Goal: Navigation & Orientation: Find specific page/section

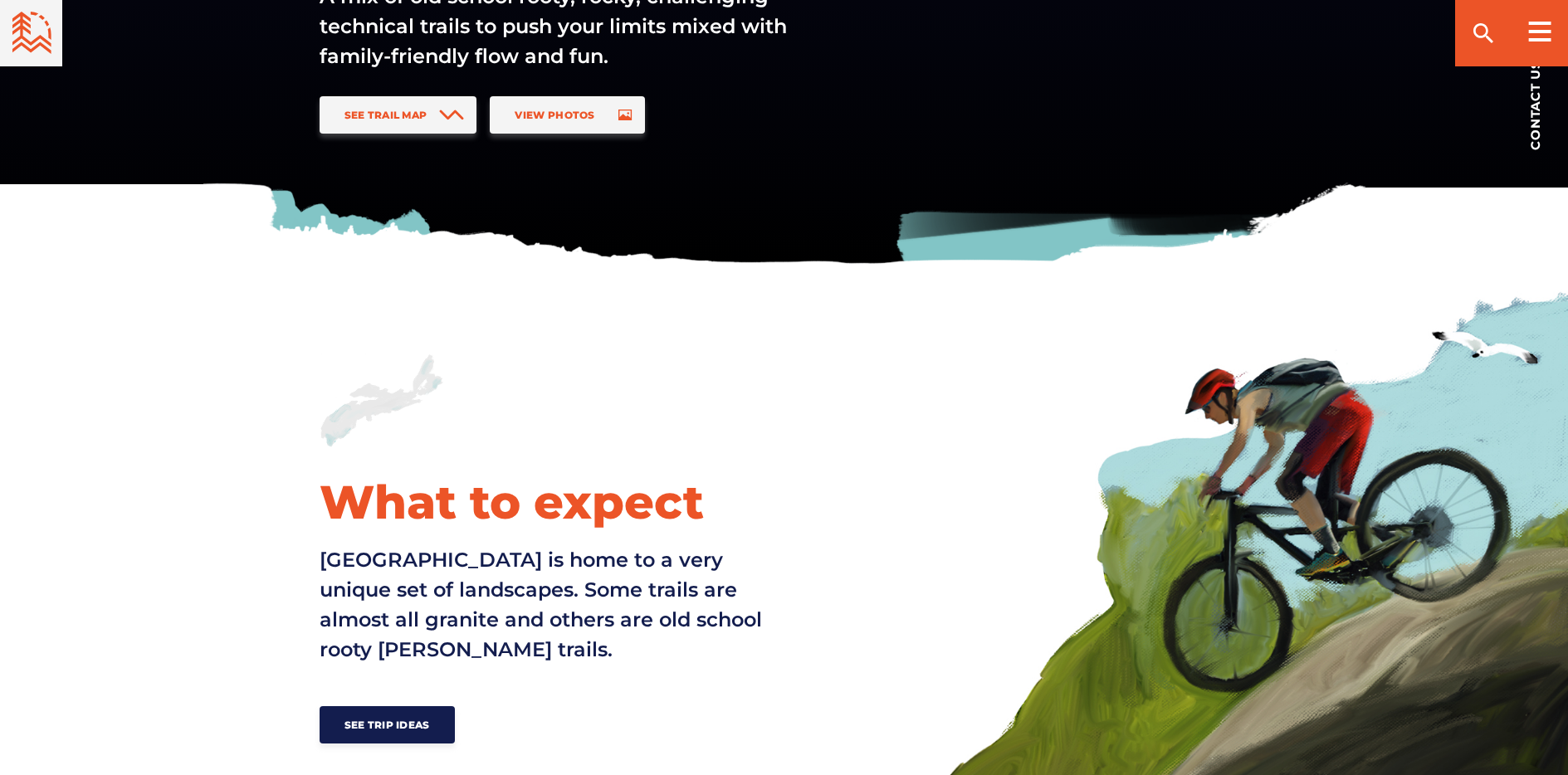
scroll to position [296, 0]
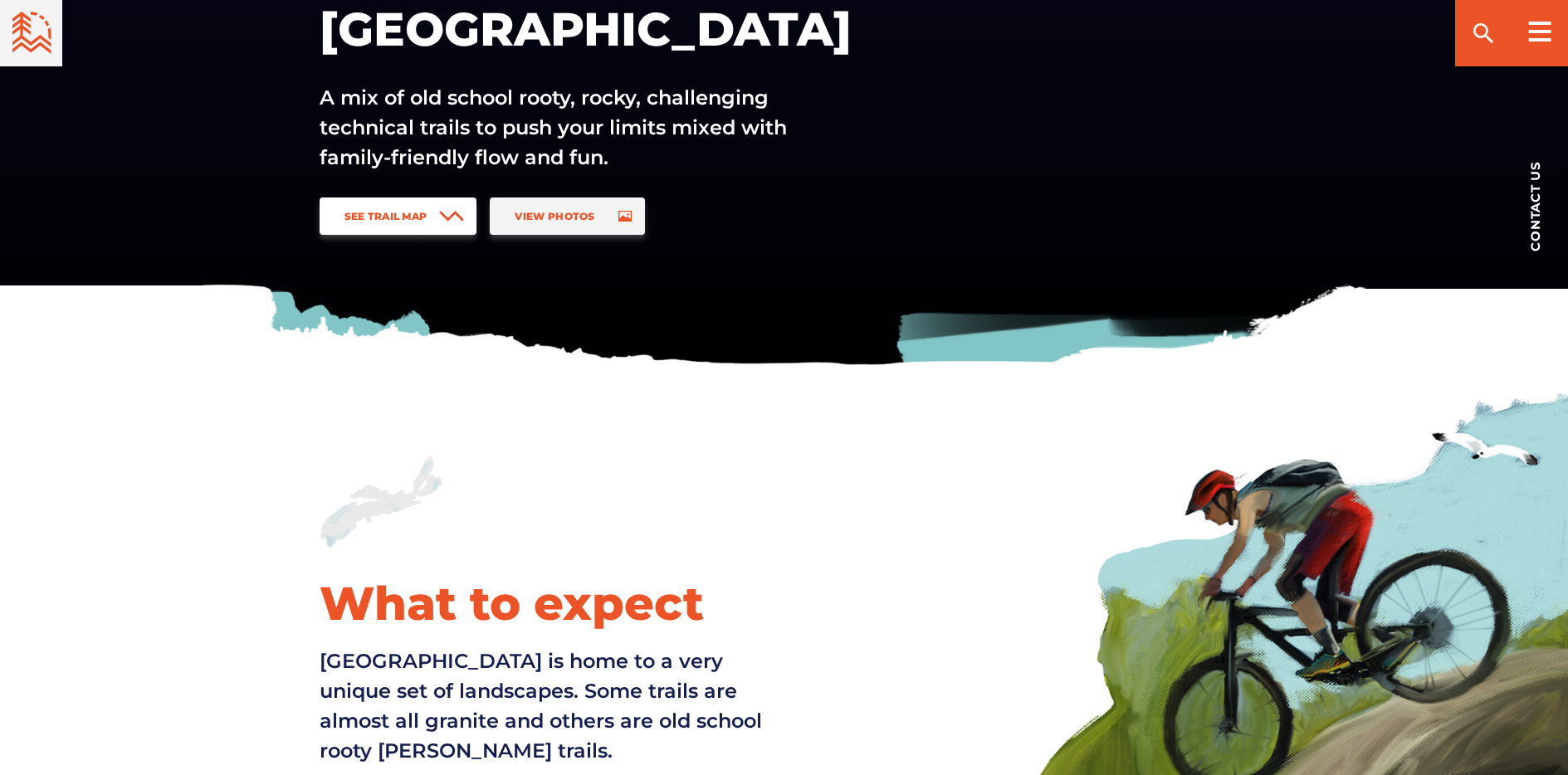
click at [397, 210] on span "See Trail Map" at bounding box center [386, 216] width 83 height 13
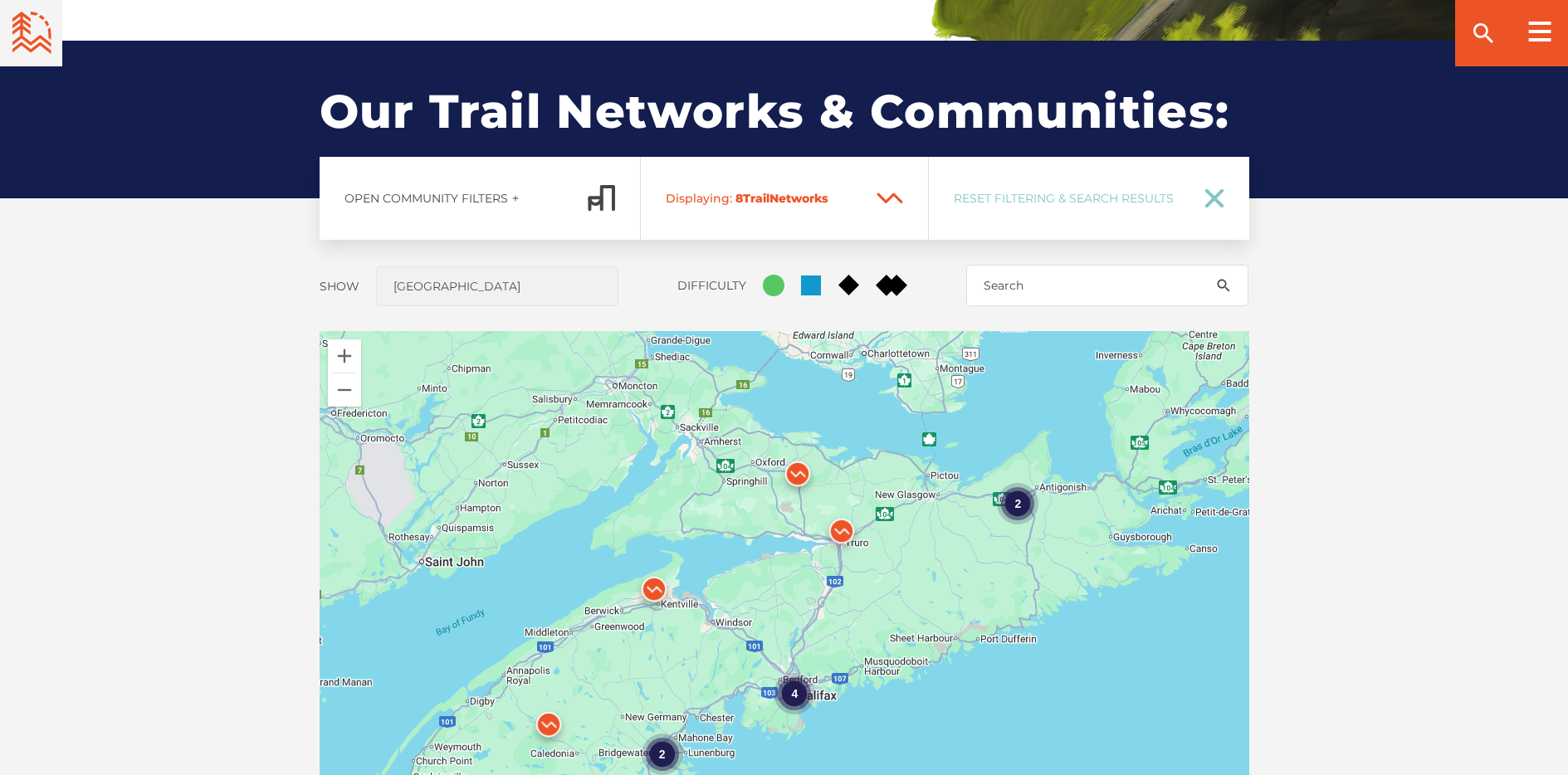
scroll to position [1228, 0]
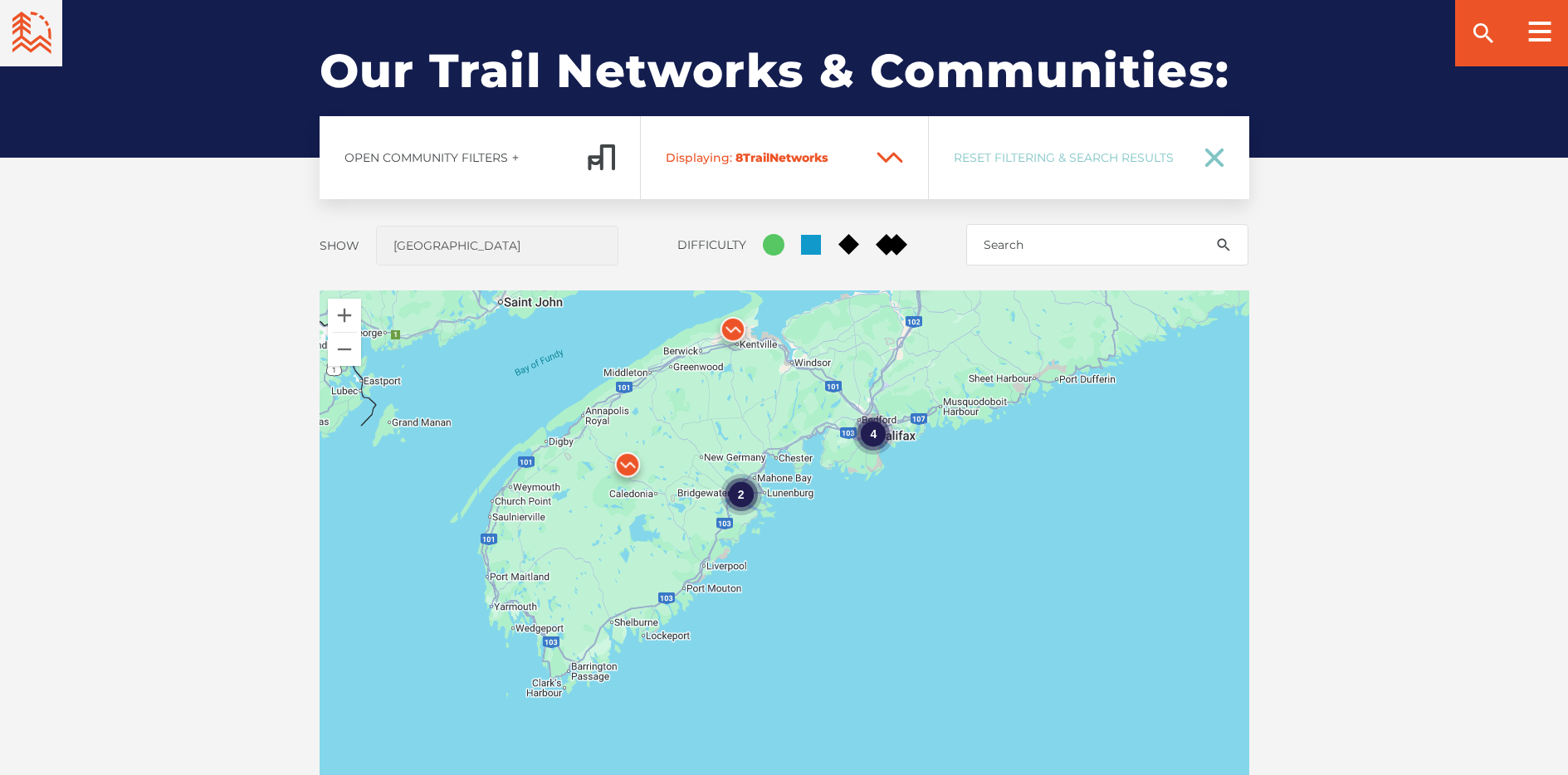
drag, startPoint x: 596, startPoint y: 509, endPoint x: 674, endPoint y: 292, distance: 230.6
click at [674, 292] on div "4 2 2" at bounding box center [785, 581] width 930 height 581
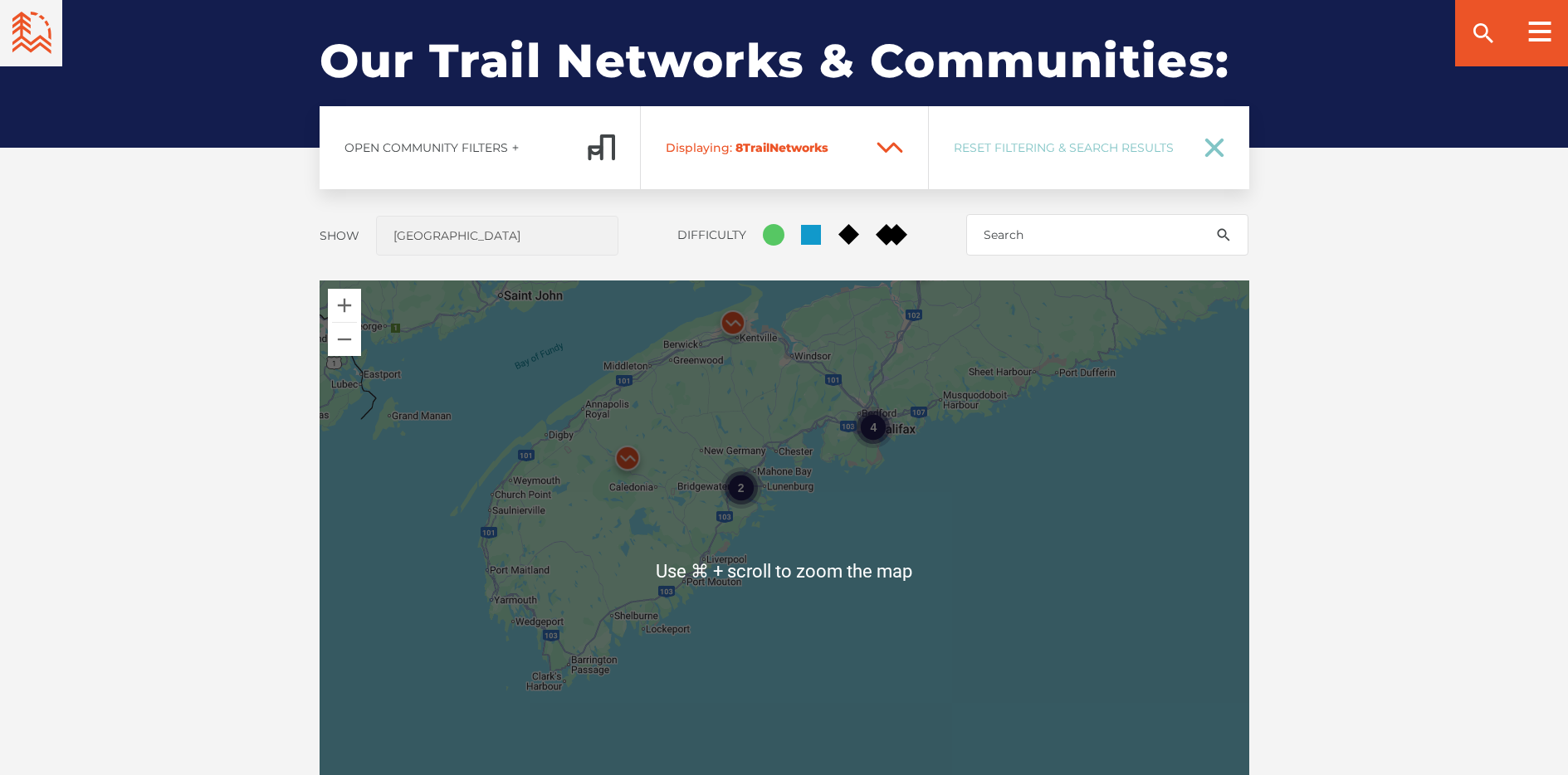
scroll to position [1246, 0]
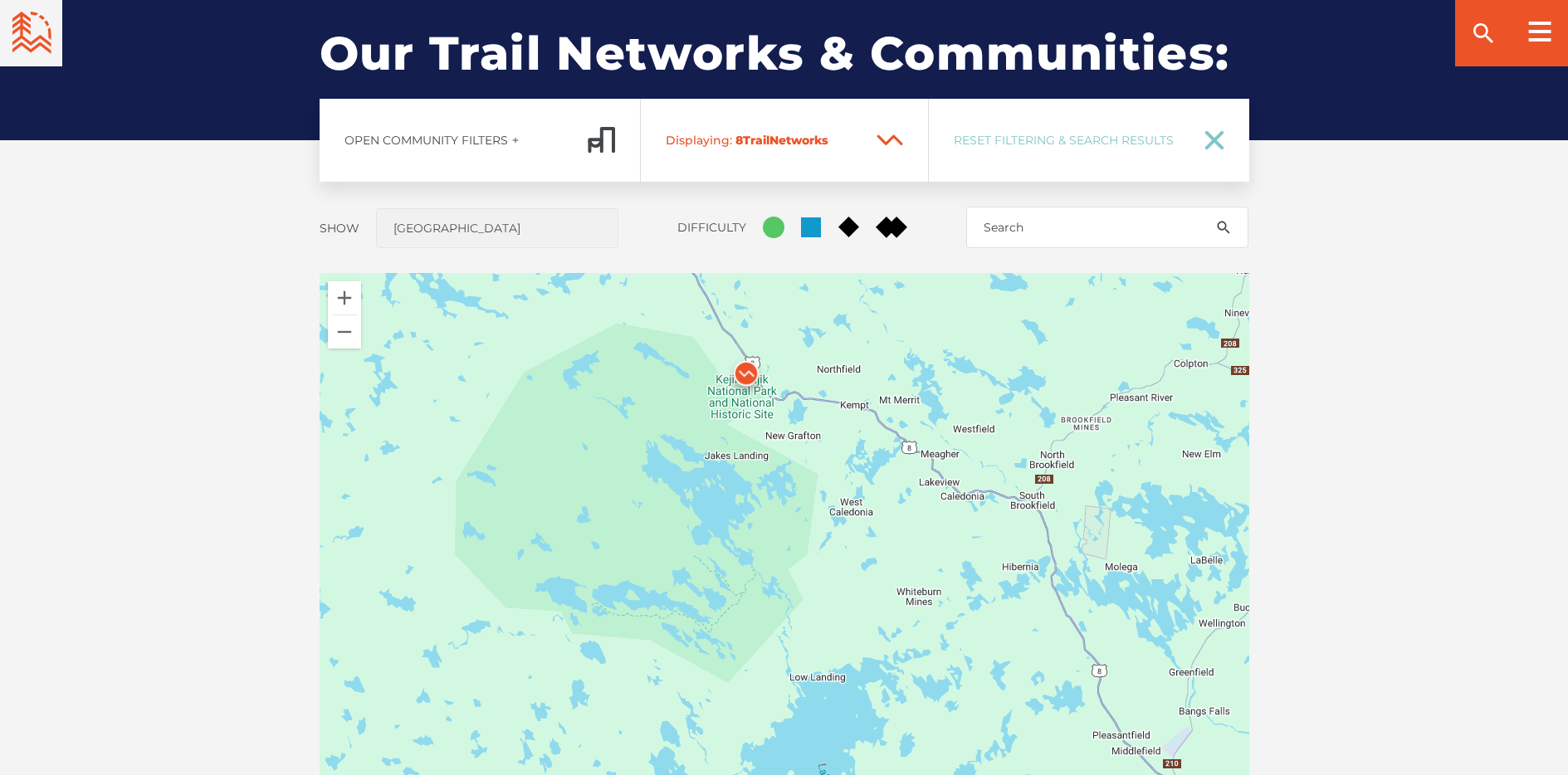
drag, startPoint x: 595, startPoint y: 404, endPoint x: 750, endPoint y: 522, distance: 194.8
click at [747, 524] on div at bounding box center [785, 564] width 930 height 581
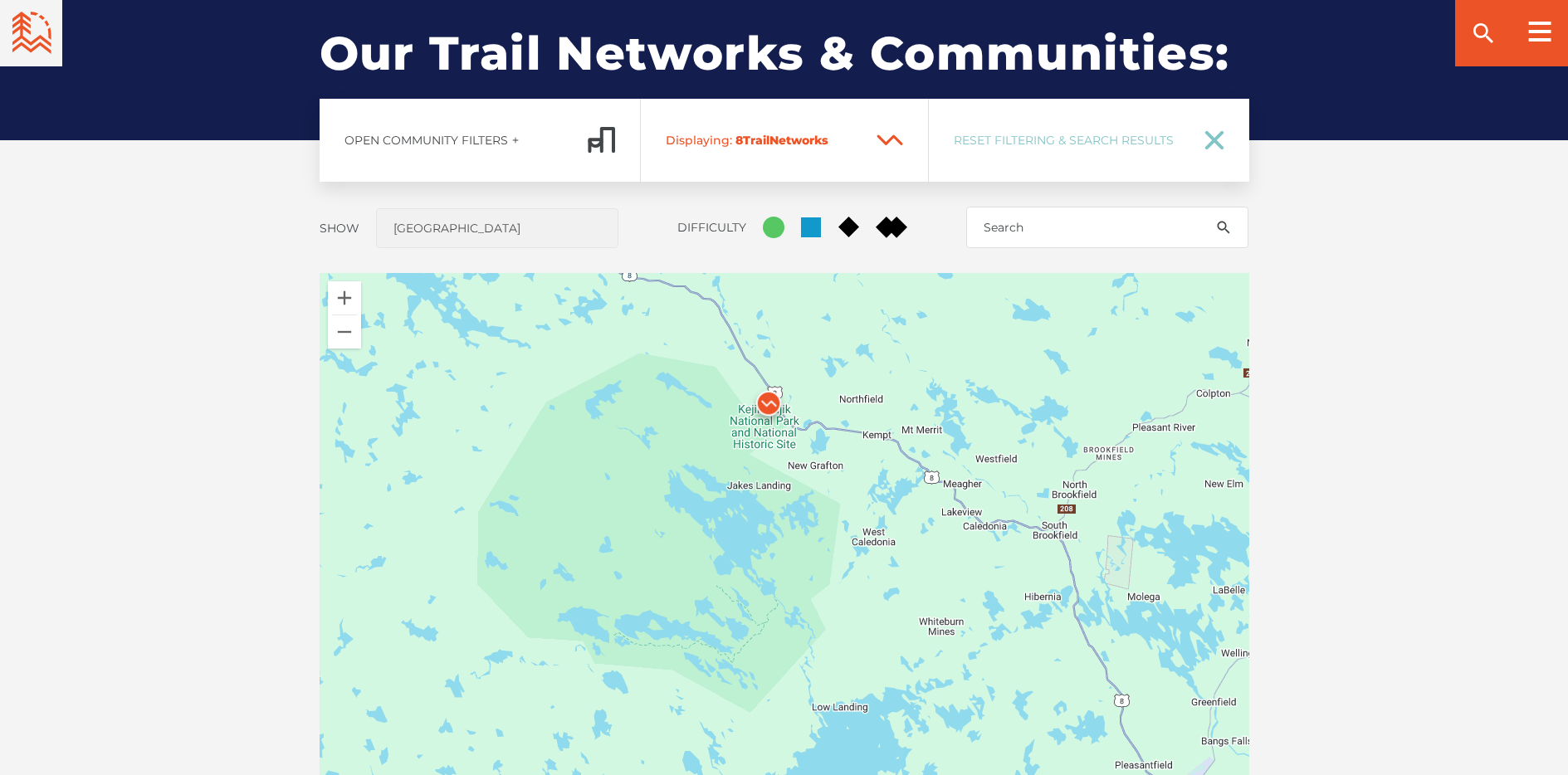
click at [769, 404] on img at bounding box center [768, 407] width 50 height 50
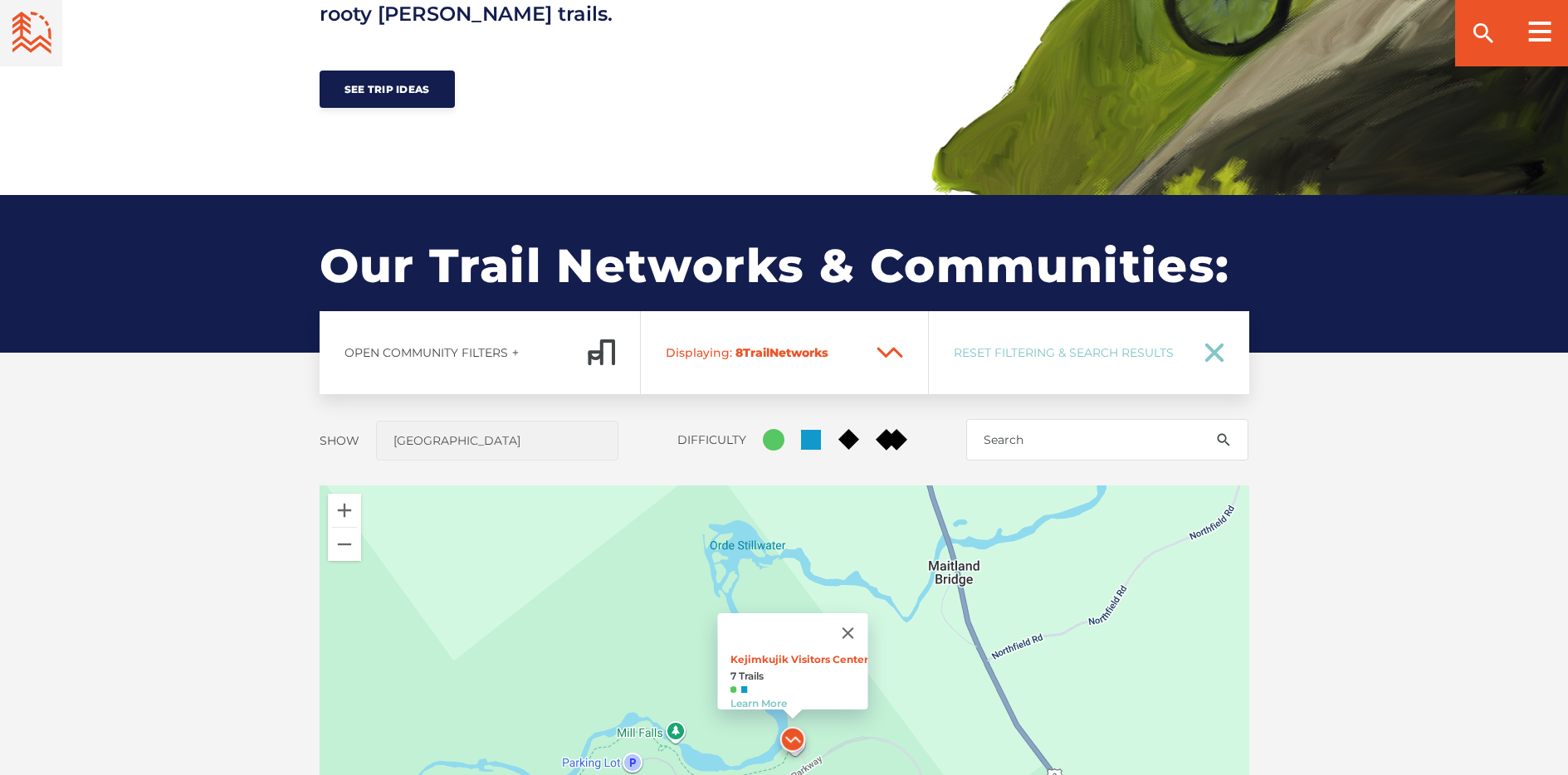
scroll to position [1291, 0]
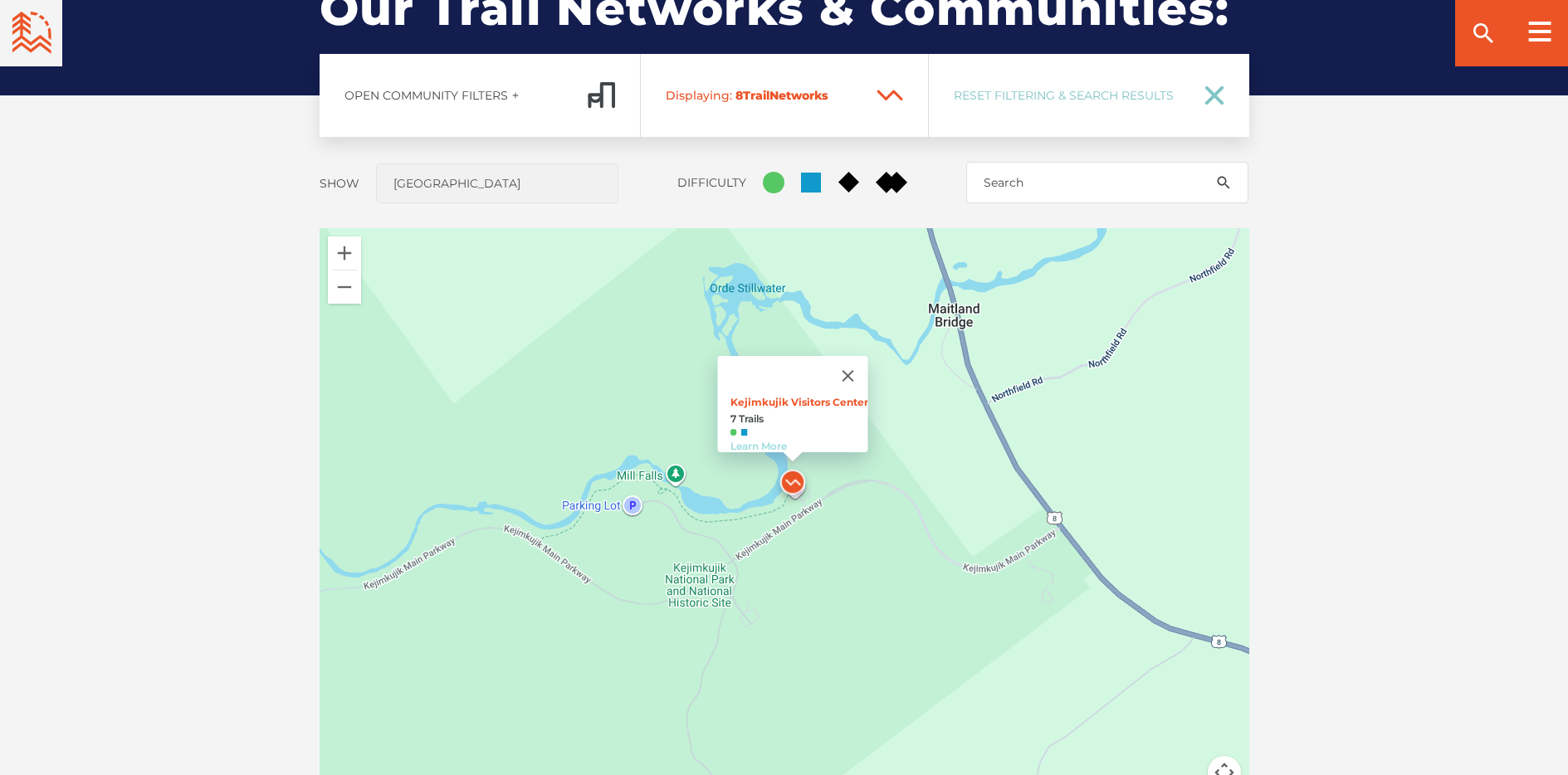
click at [766, 440] on link "Learn More" at bounding box center [759, 446] width 57 height 13
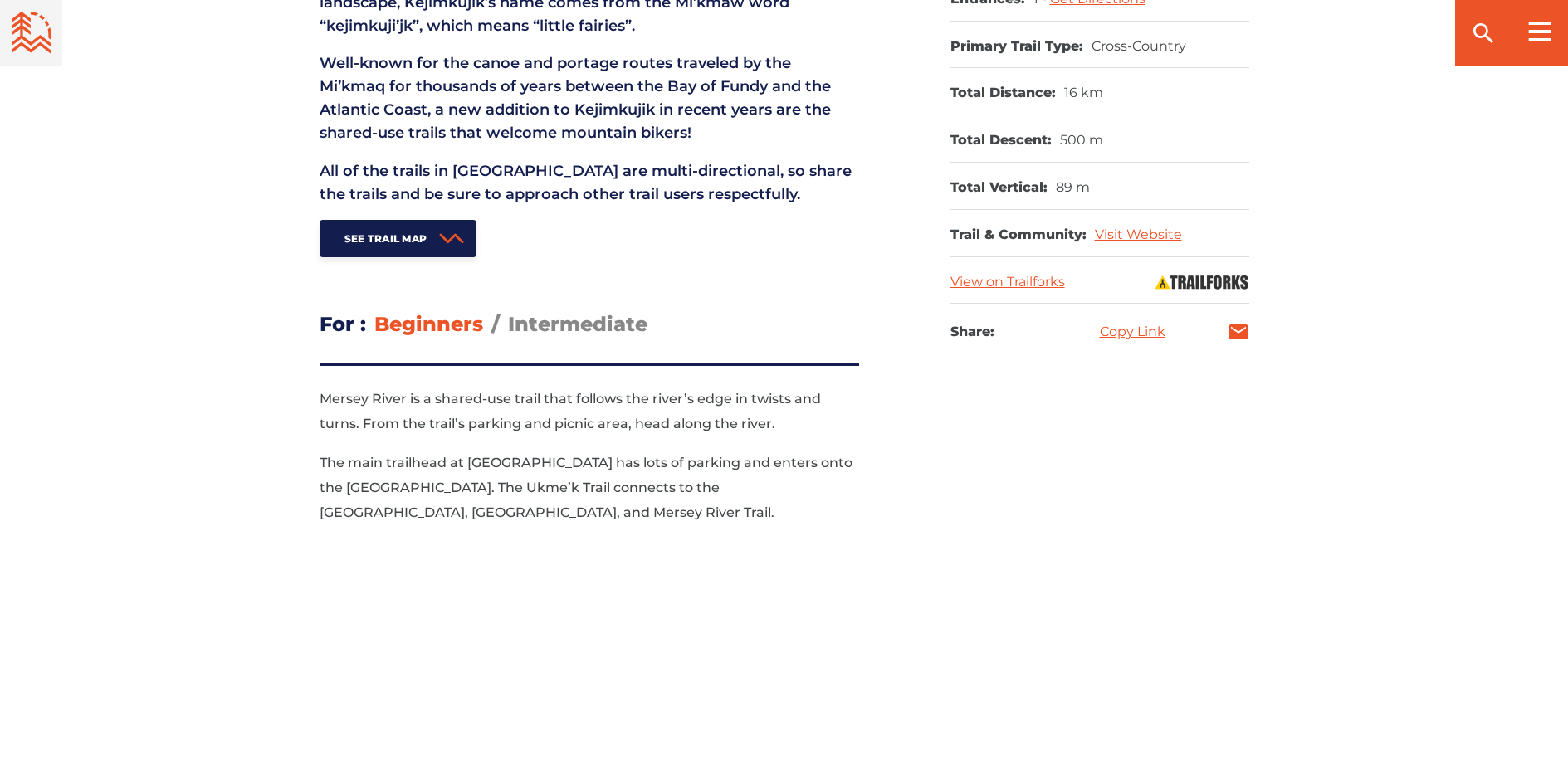
scroll to position [888, 0]
click at [431, 249] on link "See Trail Map" at bounding box center [398, 240] width 158 height 37
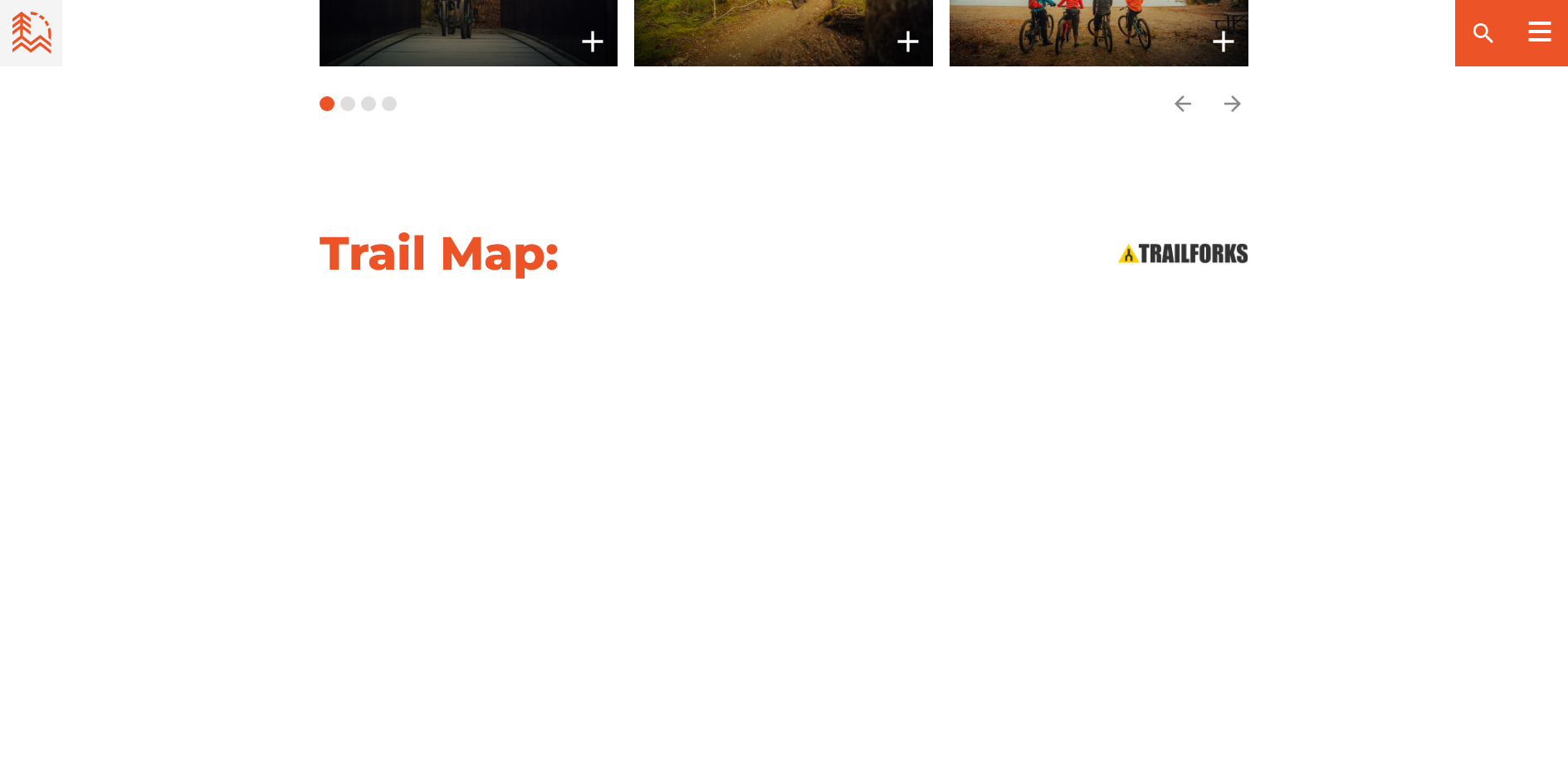
scroll to position [1951, 0]
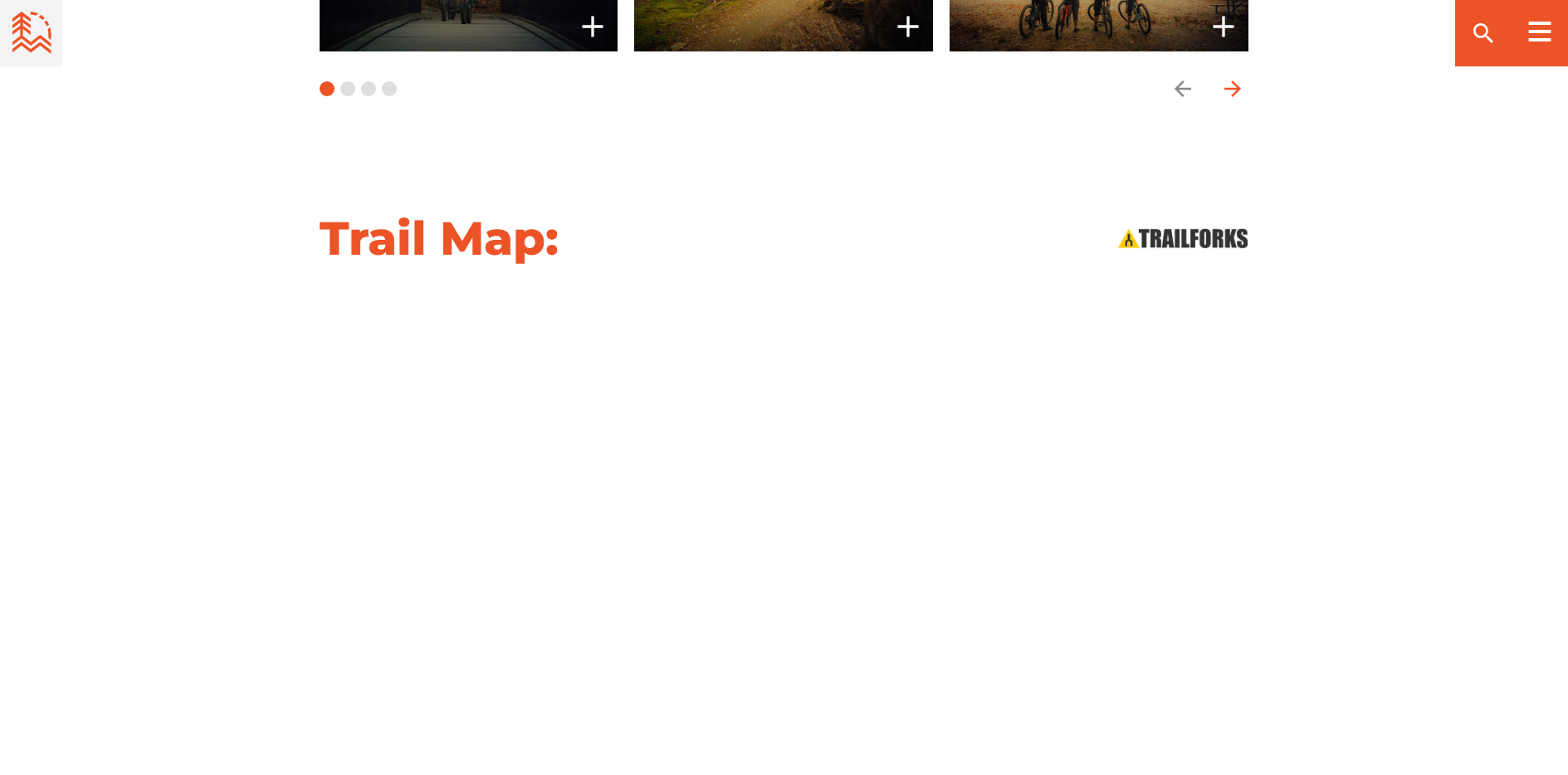
click at [1223, 80] on icon "arrow forward" at bounding box center [1231, 88] width 17 height 17
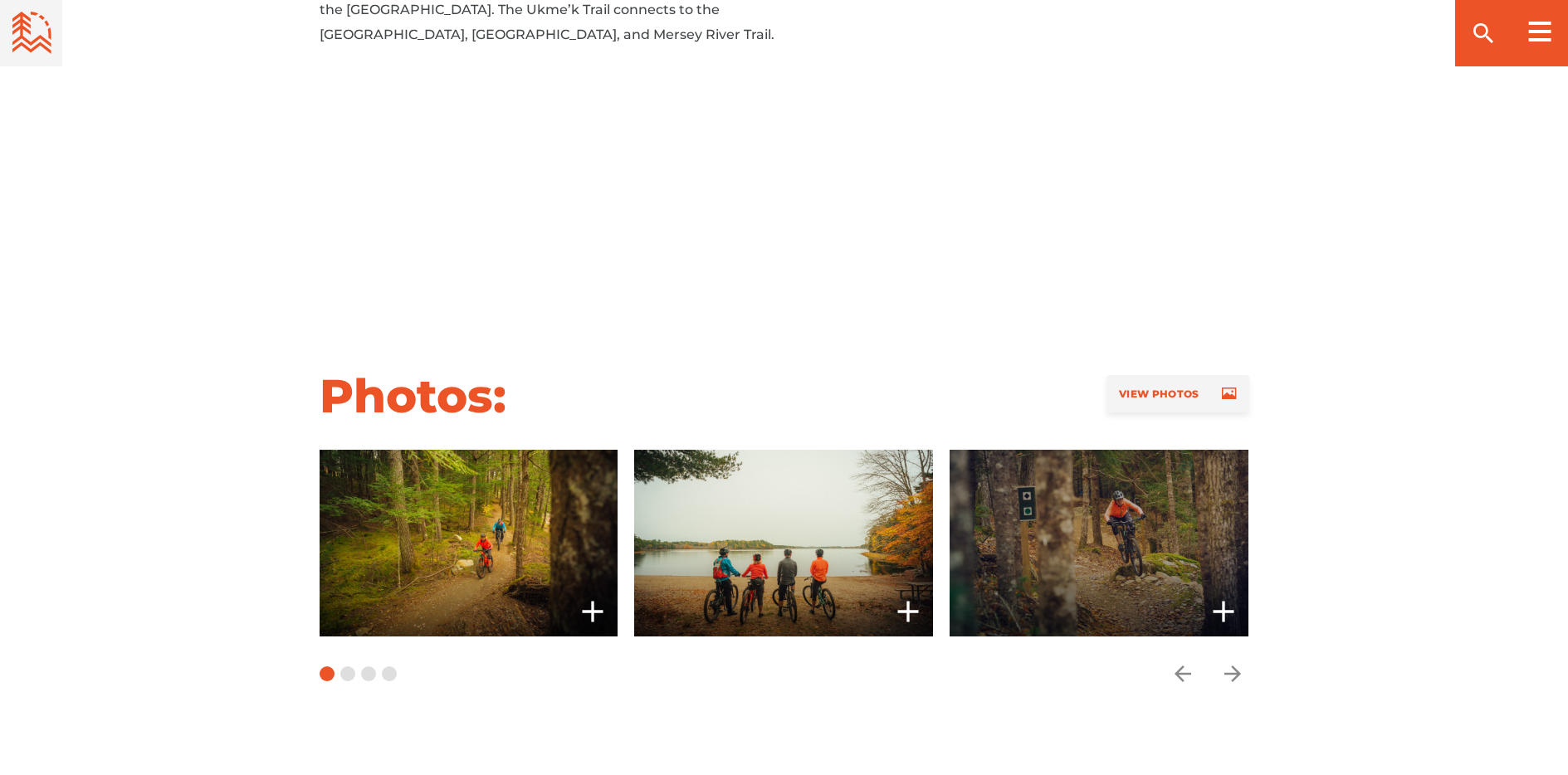
scroll to position [1370, 0]
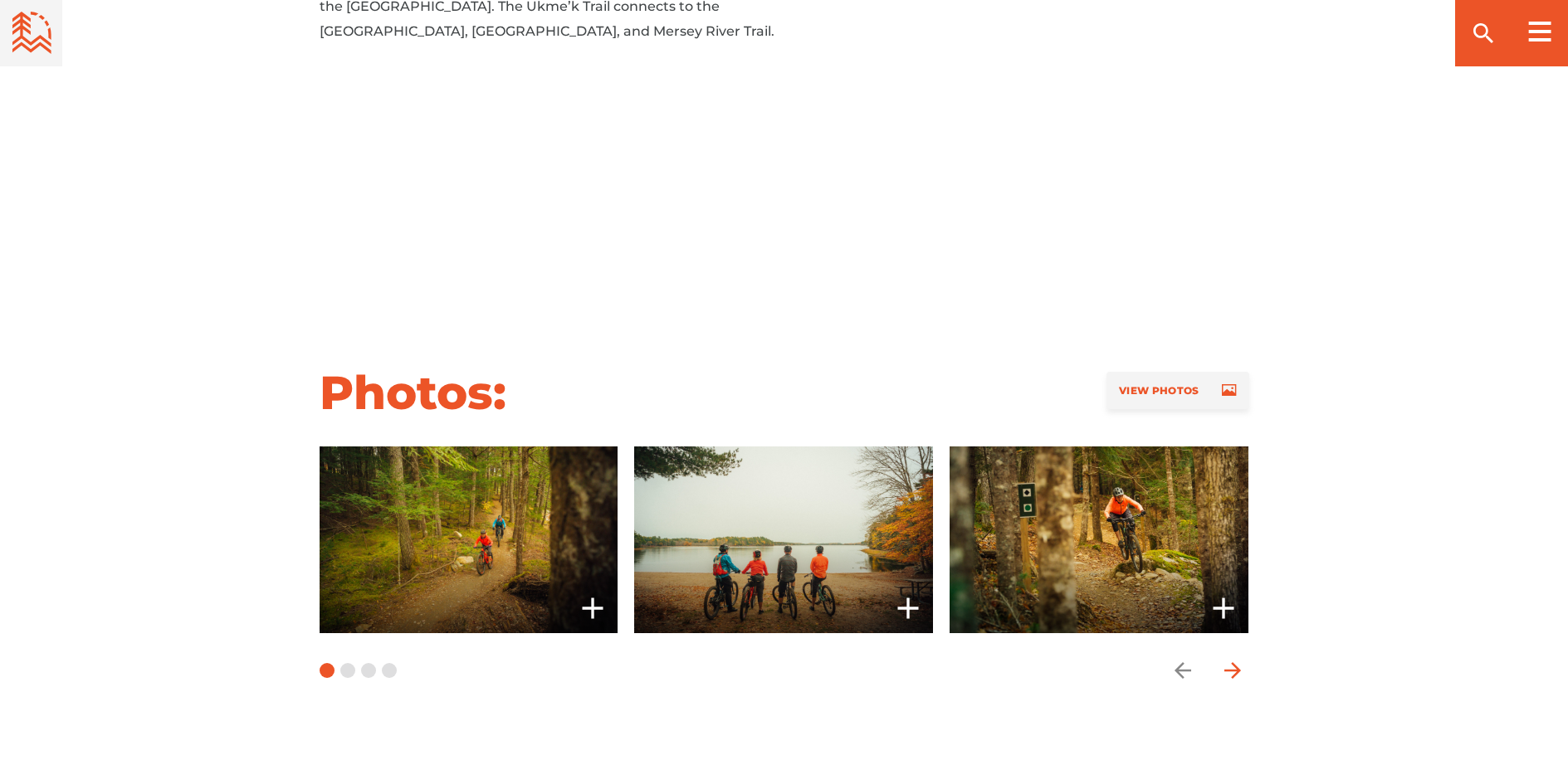
click at [1228, 659] on icon "arrow forward" at bounding box center [1232, 670] width 24 height 24
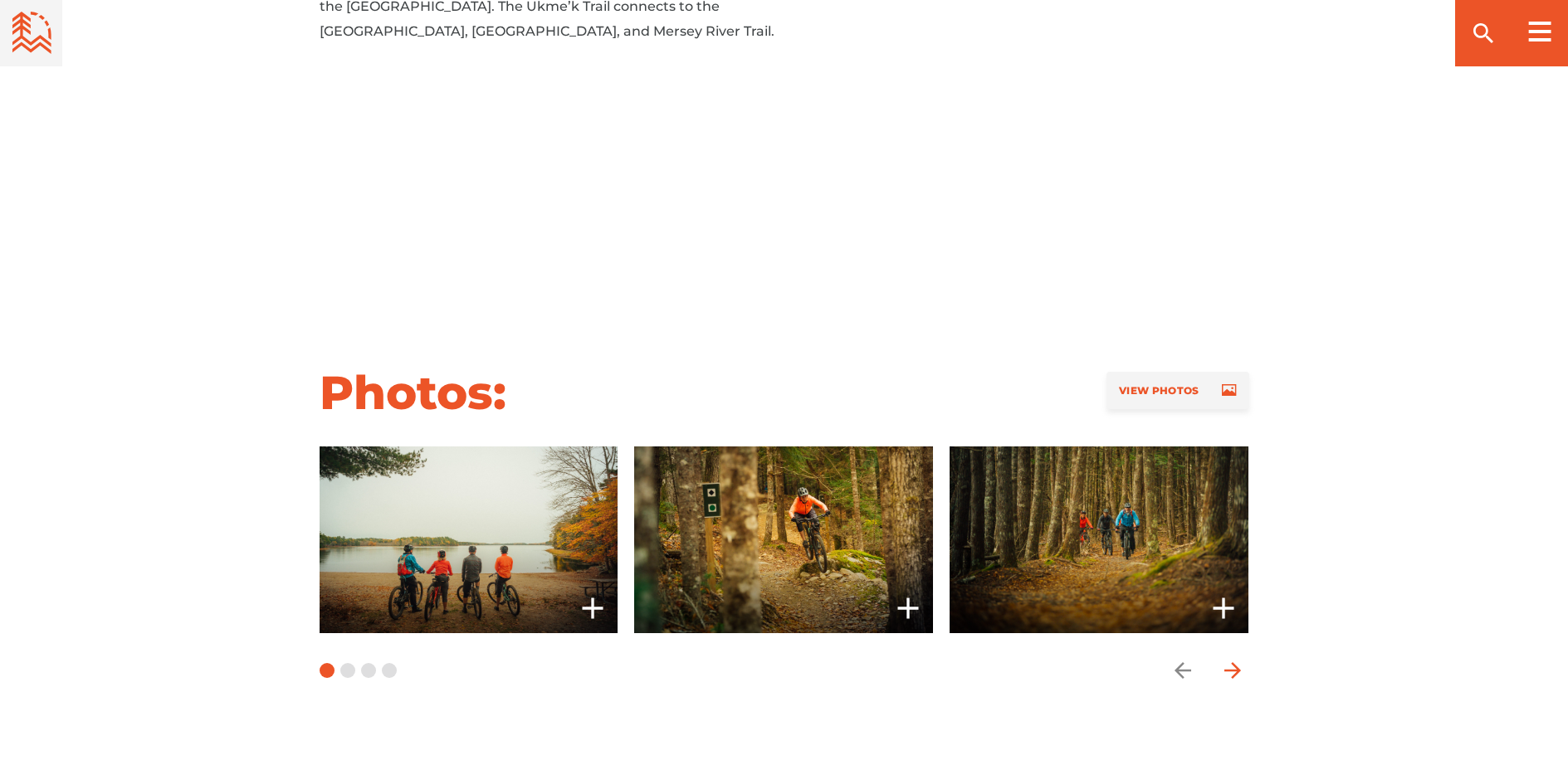
click at [1228, 659] on icon "arrow forward" at bounding box center [1232, 670] width 24 height 24
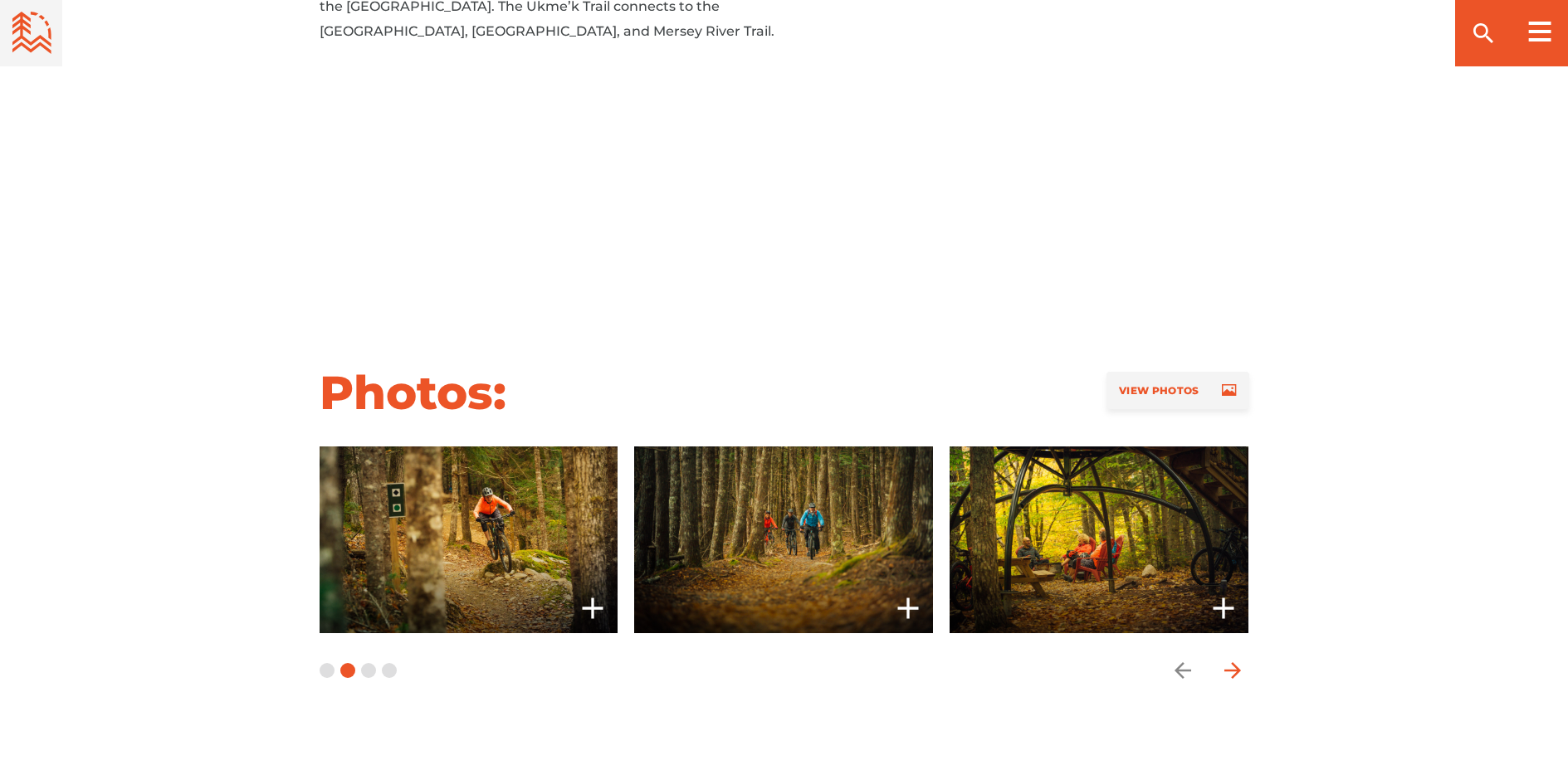
click at [1228, 659] on icon "arrow forward" at bounding box center [1232, 670] width 24 height 24
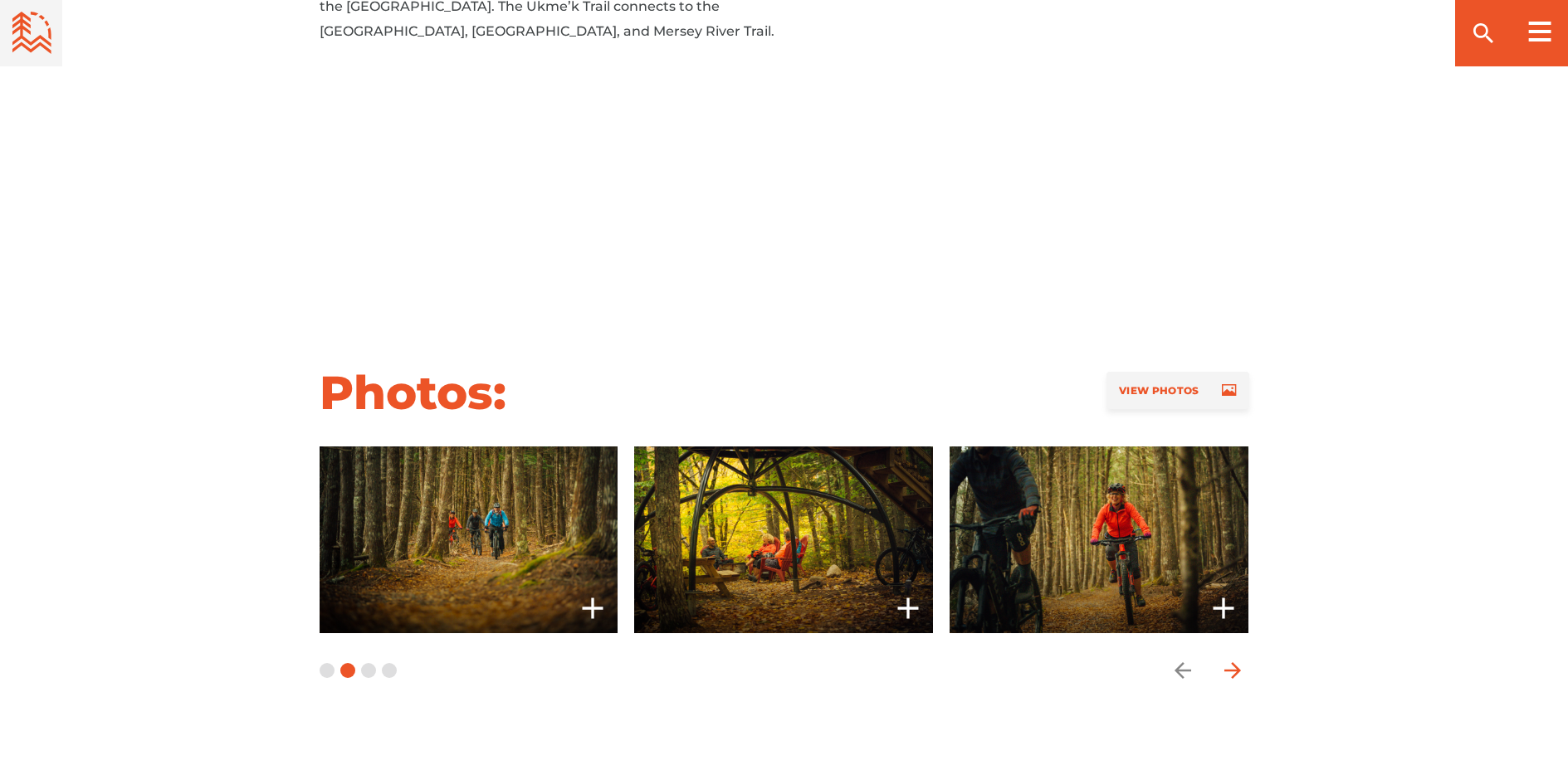
click at [1228, 659] on icon "arrow forward" at bounding box center [1232, 670] width 24 height 24
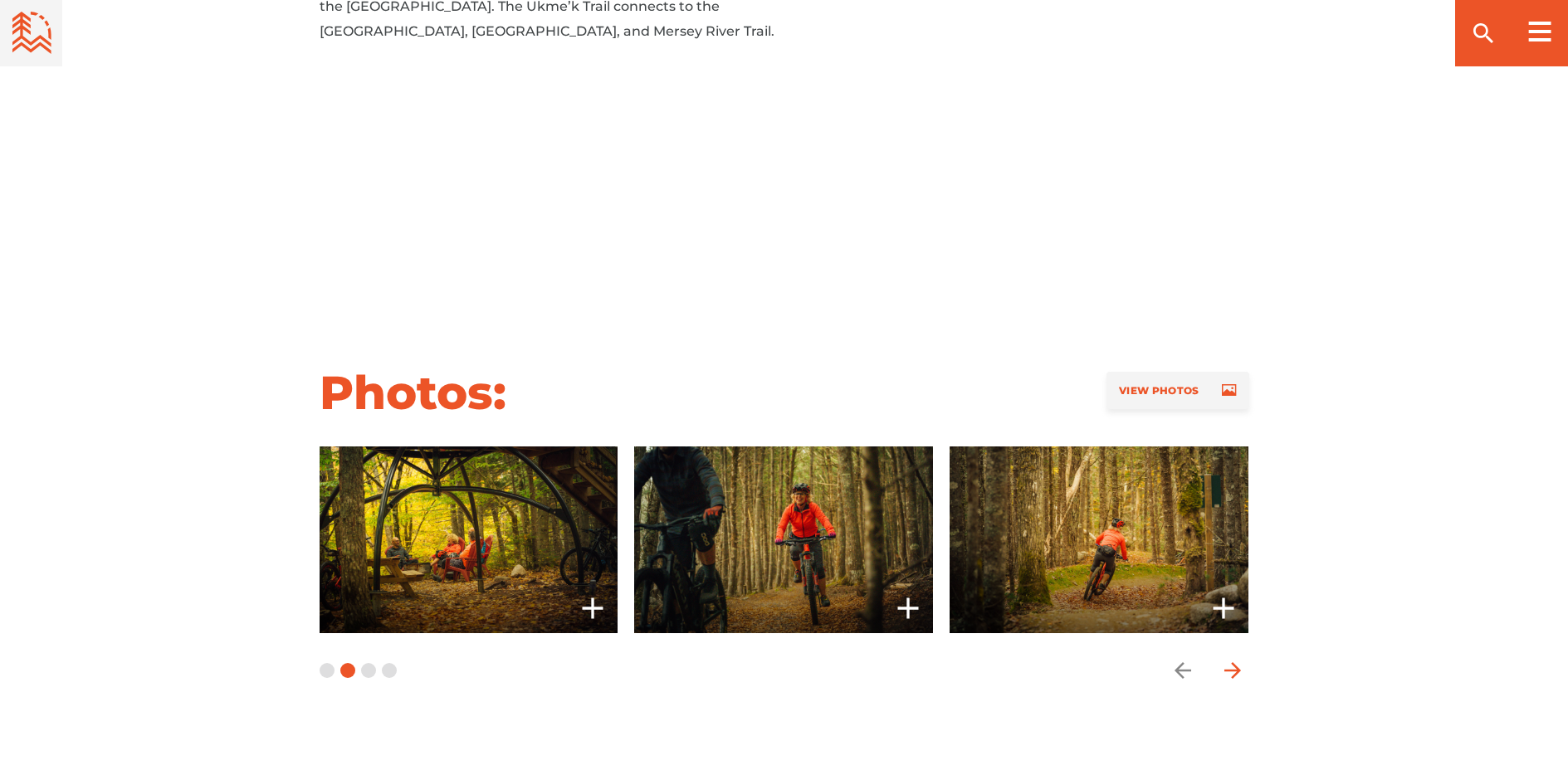
click at [1228, 659] on icon "arrow forward" at bounding box center [1232, 670] width 24 height 24
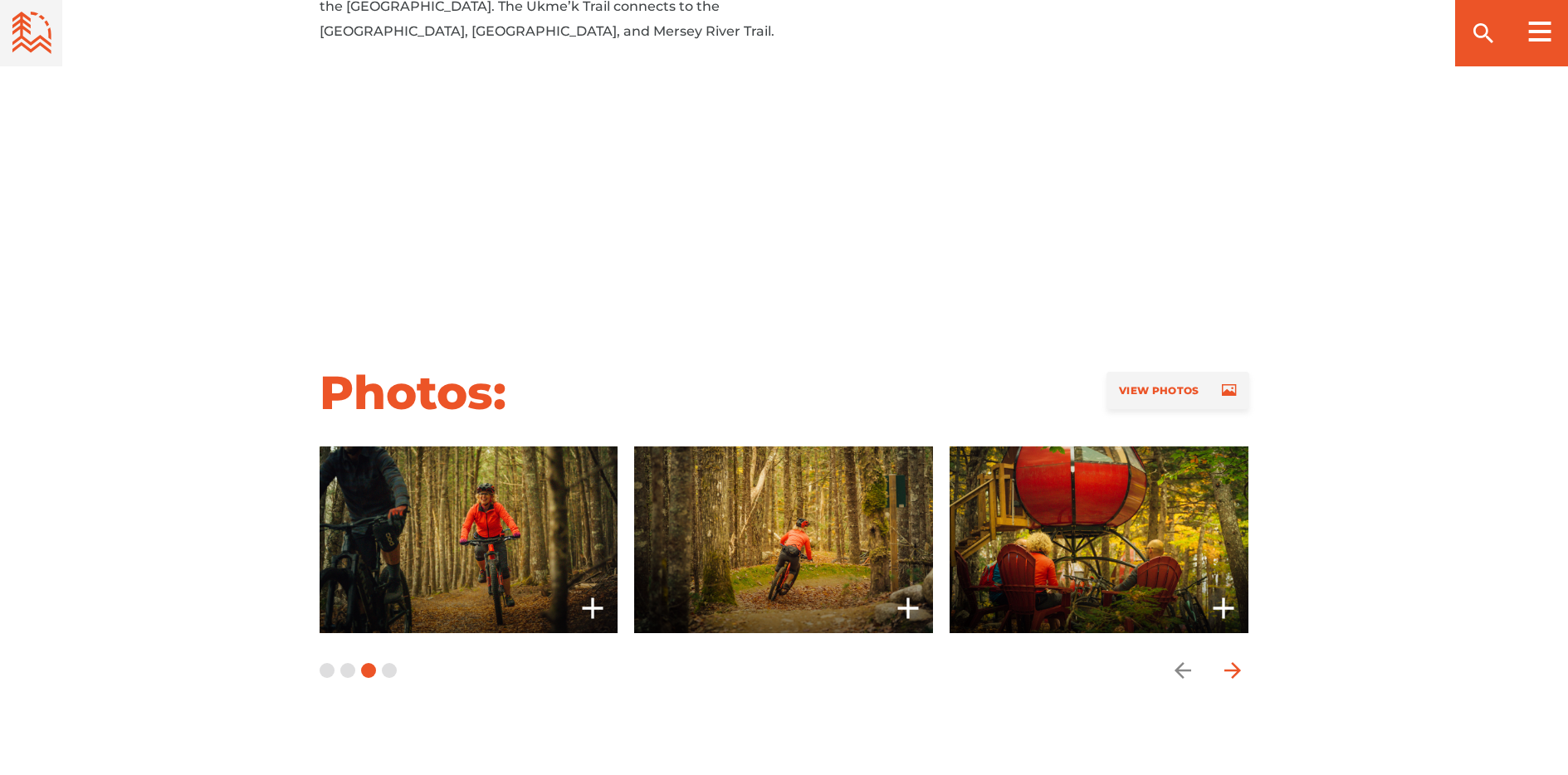
click at [1228, 659] on icon "arrow forward" at bounding box center [1232, 670] width 24 height 24
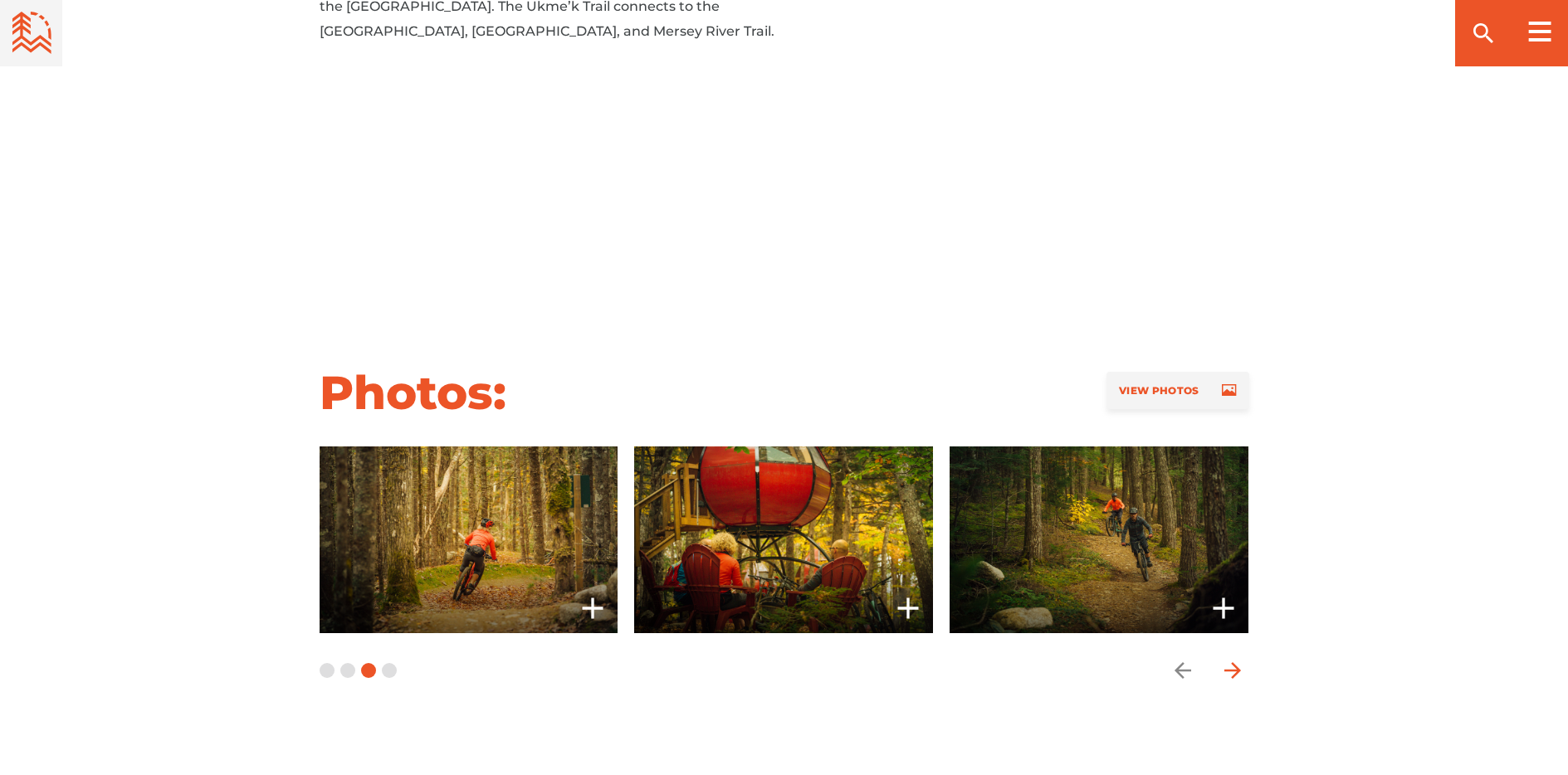
click at [1228, 659] on icon "arrow forward" at bounding box center [1232, 670] width 24 height 24
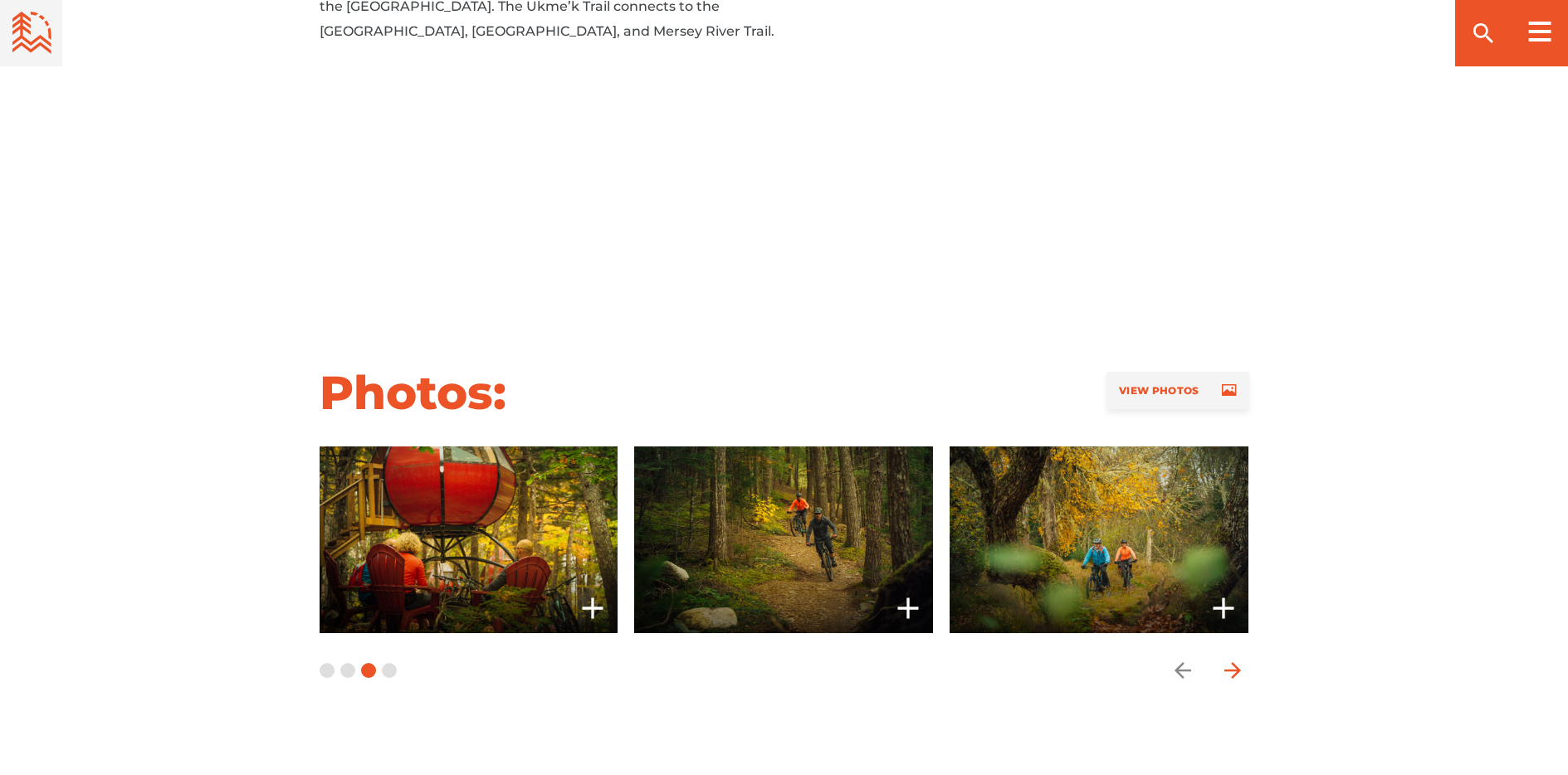
click at [1228, 659] on icon "arrow forward" at bounding box center [1232, 670] width 24 height 24
